Goal: Find specific page/section: Find specific page/section

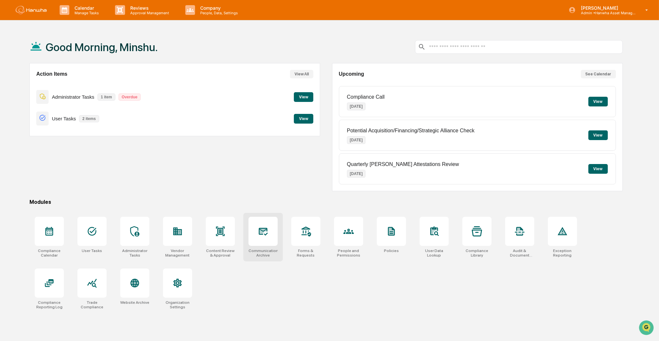
click at [264, 235] on icon at bounding box center [263, 231] width 10 height 10
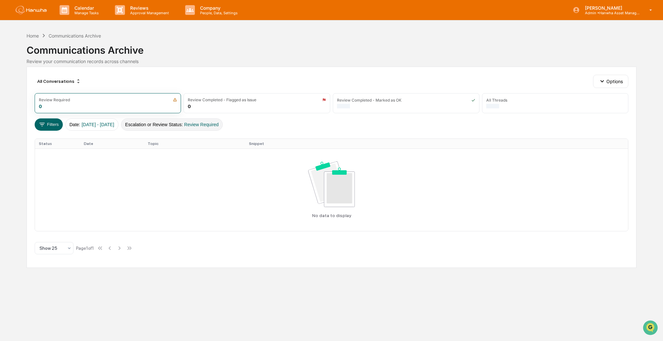
click at [169, 124] on button "Escalation or Review Status : Review Required" at bounding box center [172, 125] width 102 height 12
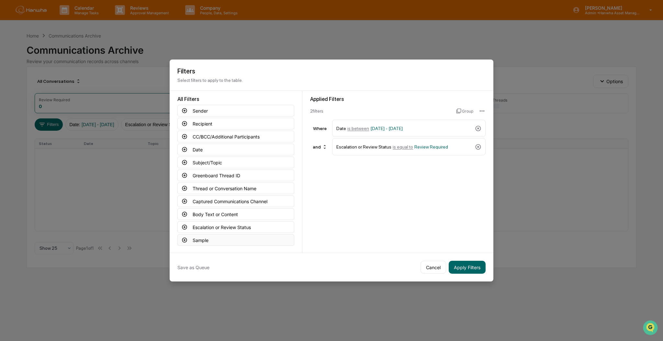
click at [193, 239] on button "Sample" at bounding box center [235, 240] width 117 height 12
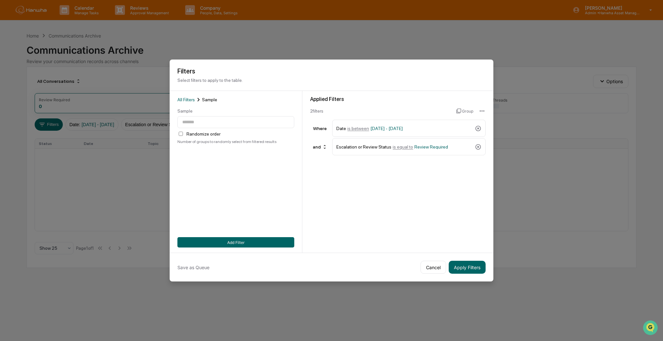
drag, startPoint x: 213, startPoint y: 189, endPoint x: 214, endPoint y: 166, distance: 22.1
click at [213, 188] on div "All Filters Sample Sample Randomize order Number of groups to randomly select f…" at bounding box center [235, 172] width 117 height 152
click at [179, 98] on span "All Filters" at bounding box center [185, 99] width 17 height 5
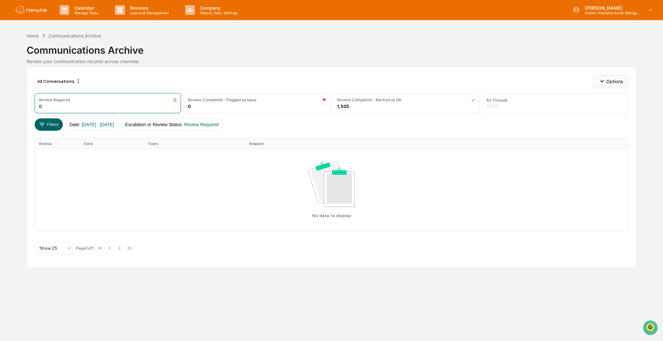
click at [608, 85] on button "Options" at bounding box center [610, 81] width 35 height 13
click at [269, 25] on div "Calendar Manage Tasks Reviews Approval Management Company People, Data, Setting…" at bounding box center [331, 170] width 663 height 341
click at [144, 14] on p "Approval Management" at bounding box center [148, 13] width 47 height 5
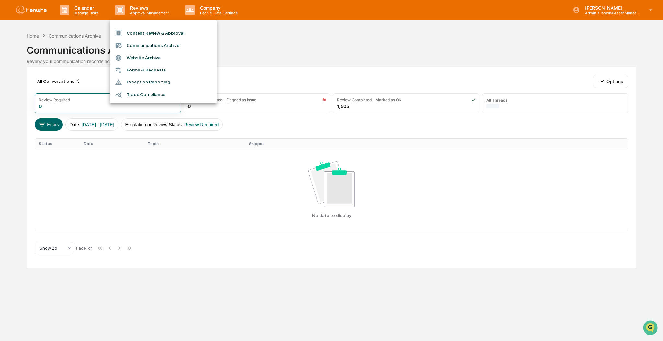
click at [289, 49] on div at bounding box center [331, 170] width 663 height 341
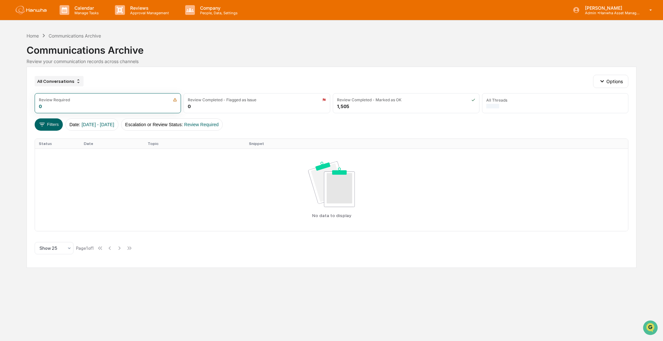
click at [47, 85] on div "All Conversations" at bounding box center [59, 81] width 49 height 10
